Goal: Task Accomplishment & Management: Use online tool/utility

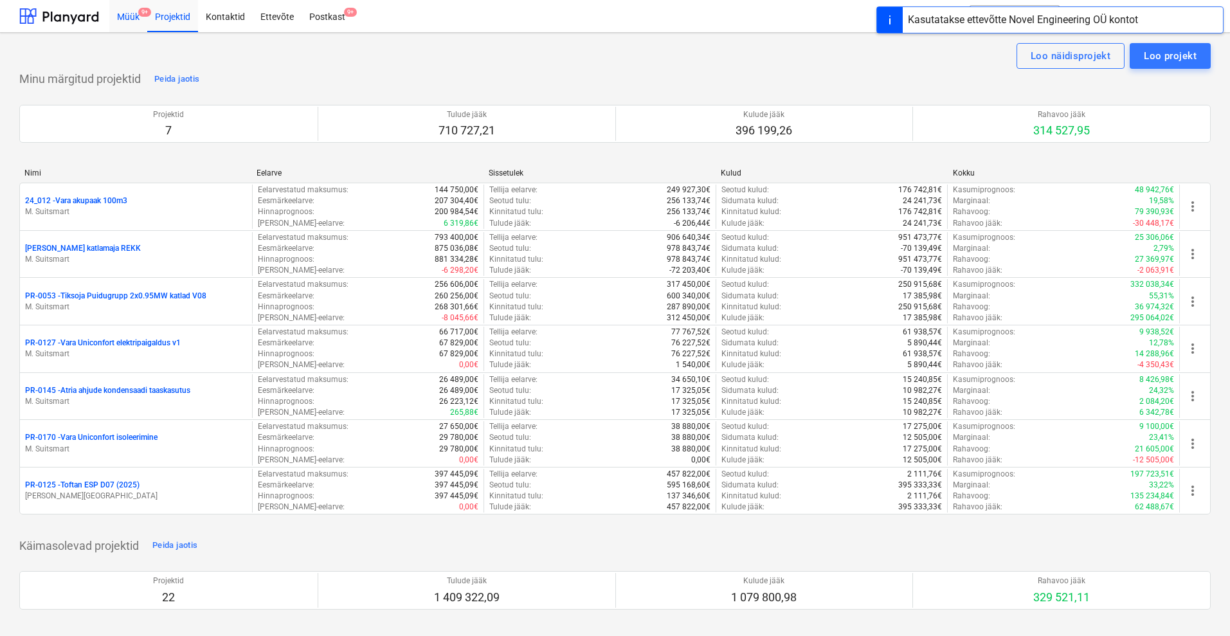
click at [125, 21] on div "Müük 9+" at bounding box center [128, 15] width 38 height 33
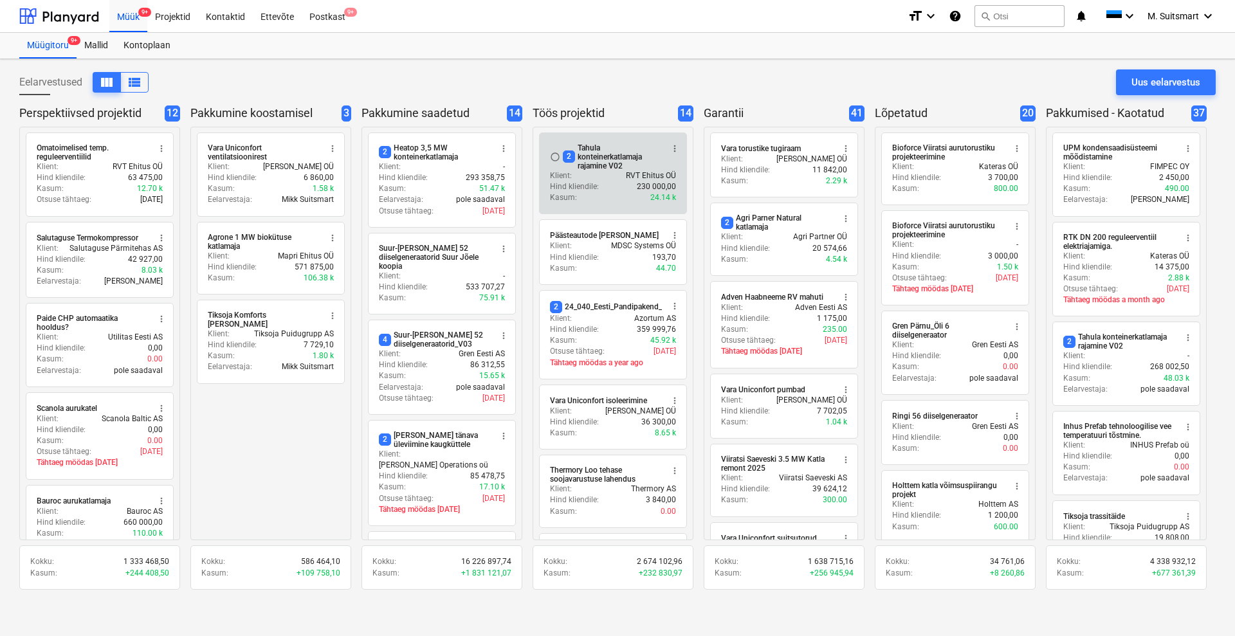
click at [617, 154] on div "2 Tahula konteinerkatlamaja rajamine V02" at bounding box center [612, 156] width 99 height 27
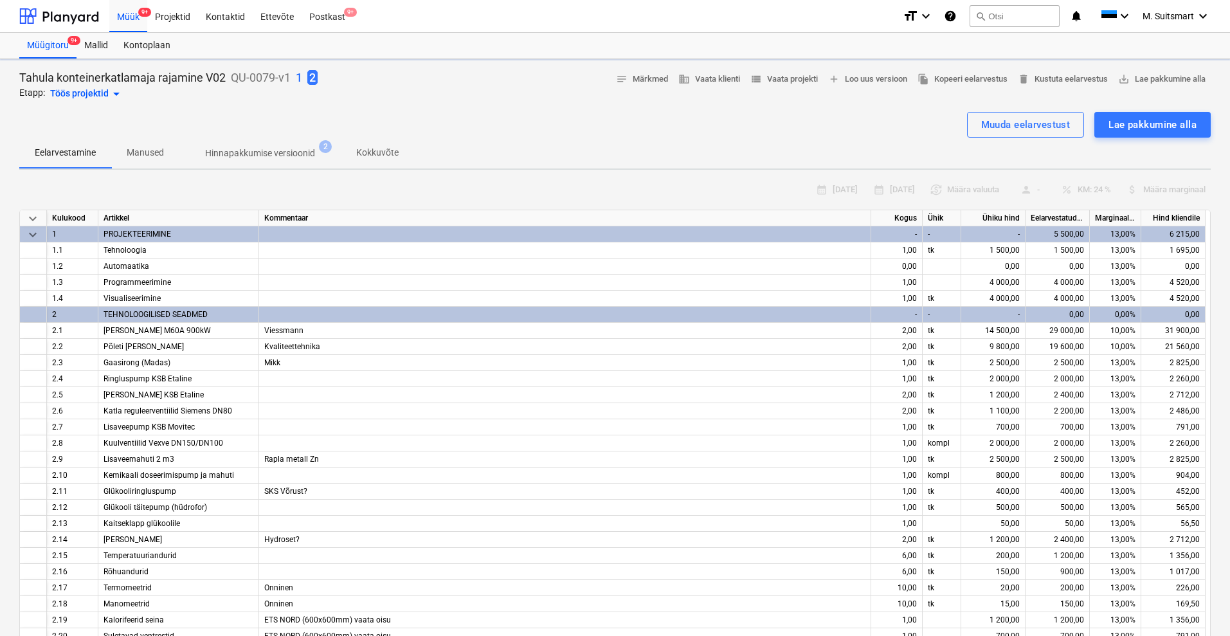
type textarea "x"
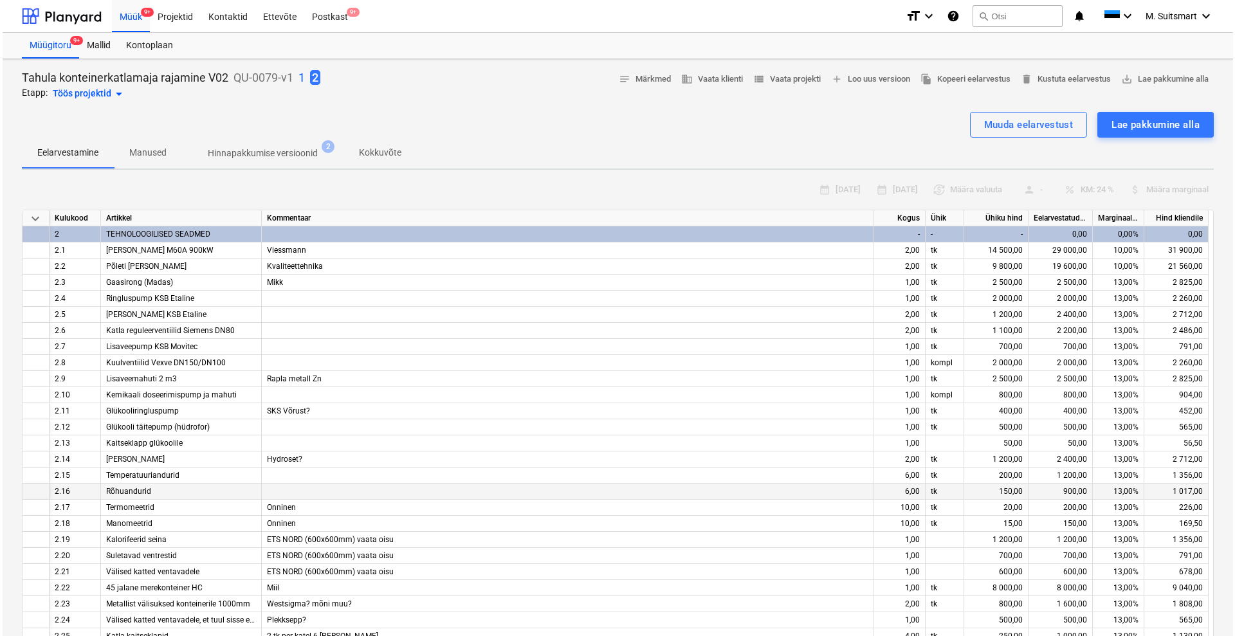
scroll to position [241, 0]
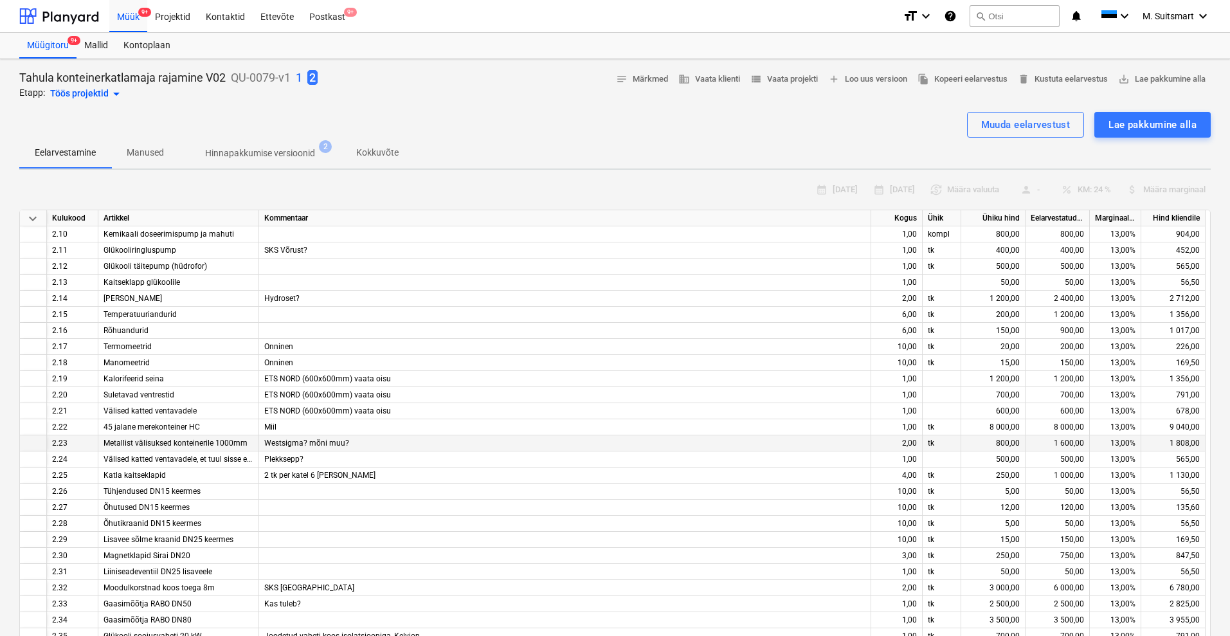
click at [329, 443] on span "Westsigma? mõni muu?" at bounding box center [306, 443] width 85 height 9
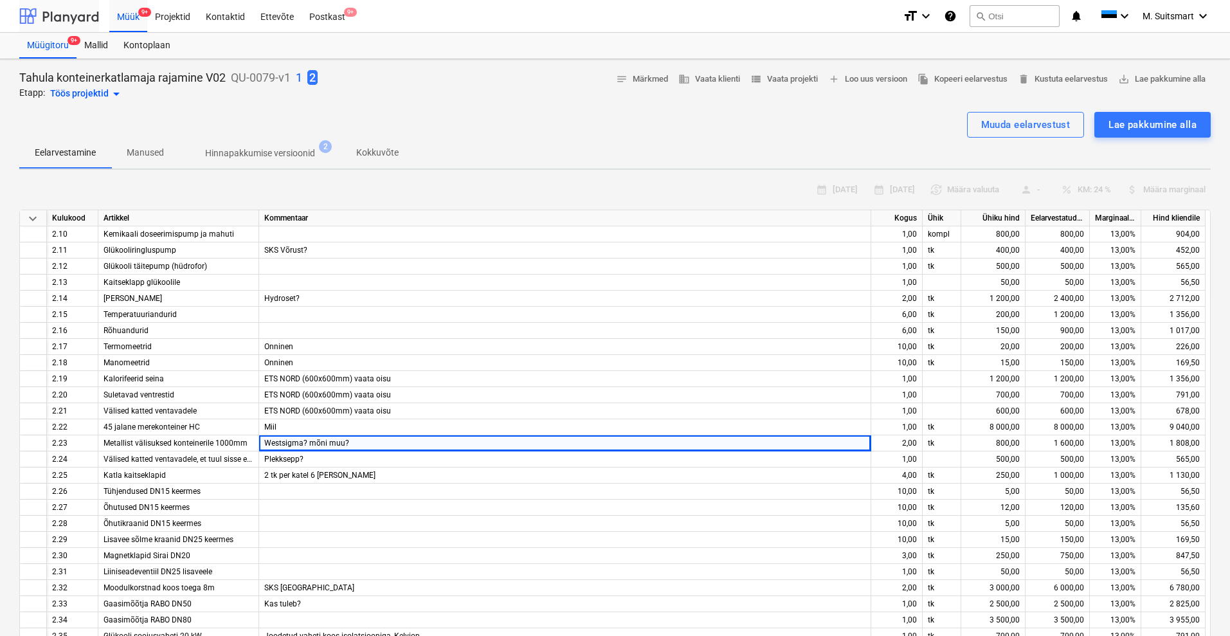
click at [78, 14] on div at bounding box center [59, 16] width 80 height 32
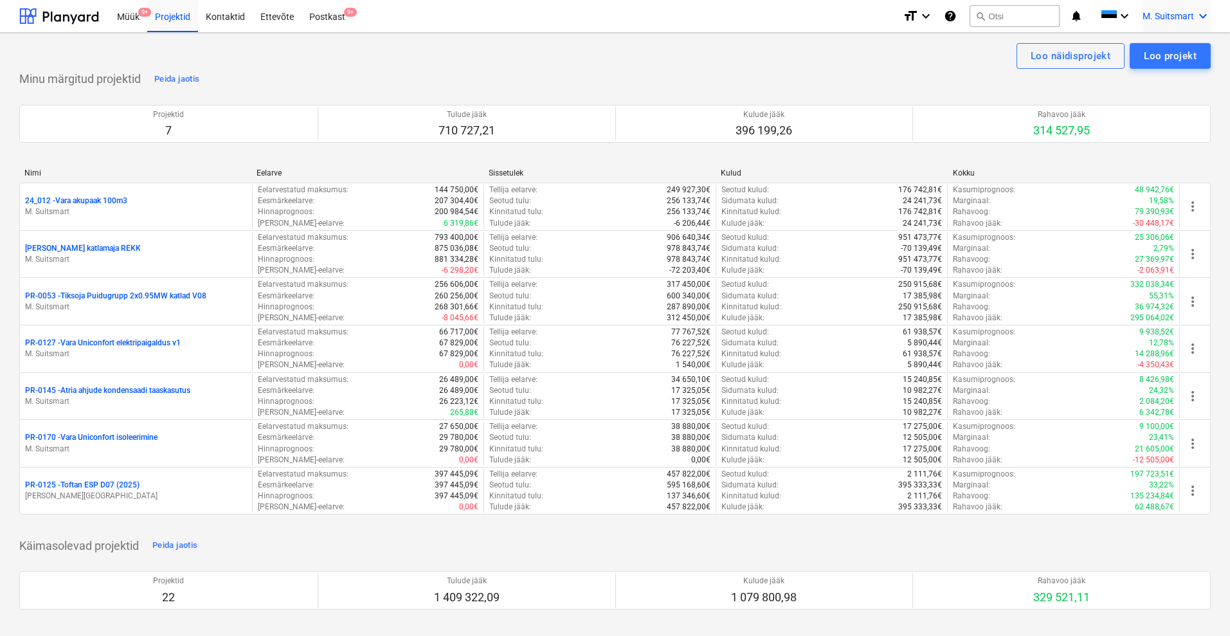
click at [1171, 16] on span "M. Suitsmart" at bounding box center [1168, 16] width 51 height 10
click at [1128, 87] on div "MS [PERSON_NAME] Services OÜ" at bounding box center [1148, 82] width 109 height 18
